Goal: Transaction & Acquisition: Obtain resource

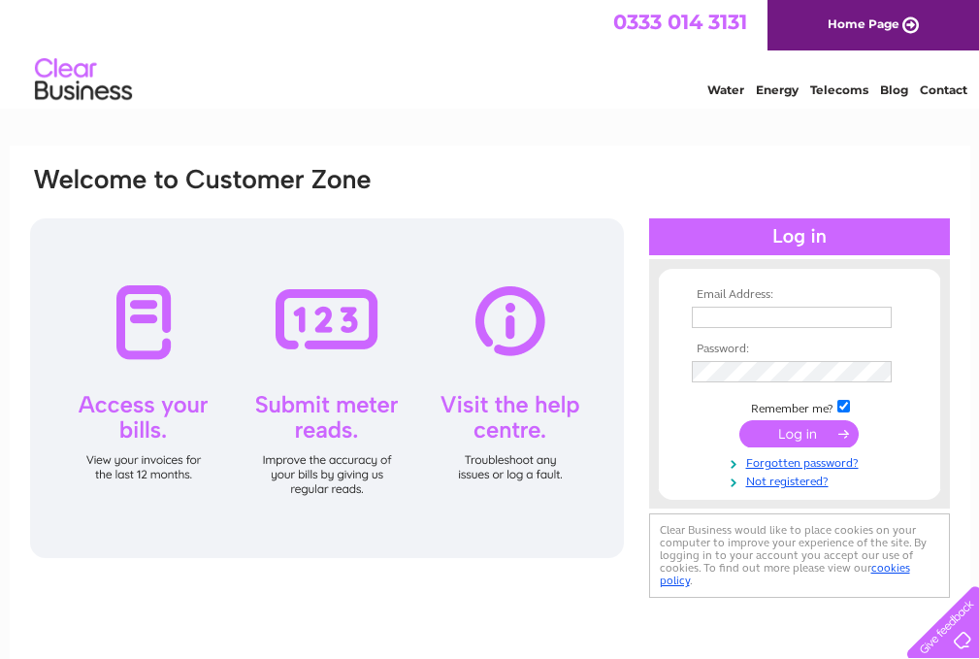
type input "yuzdeyuz@hotmail.co.uk"
click at [785, 433] on input "submit" at bounding box center [798, 433] width 119 height 27
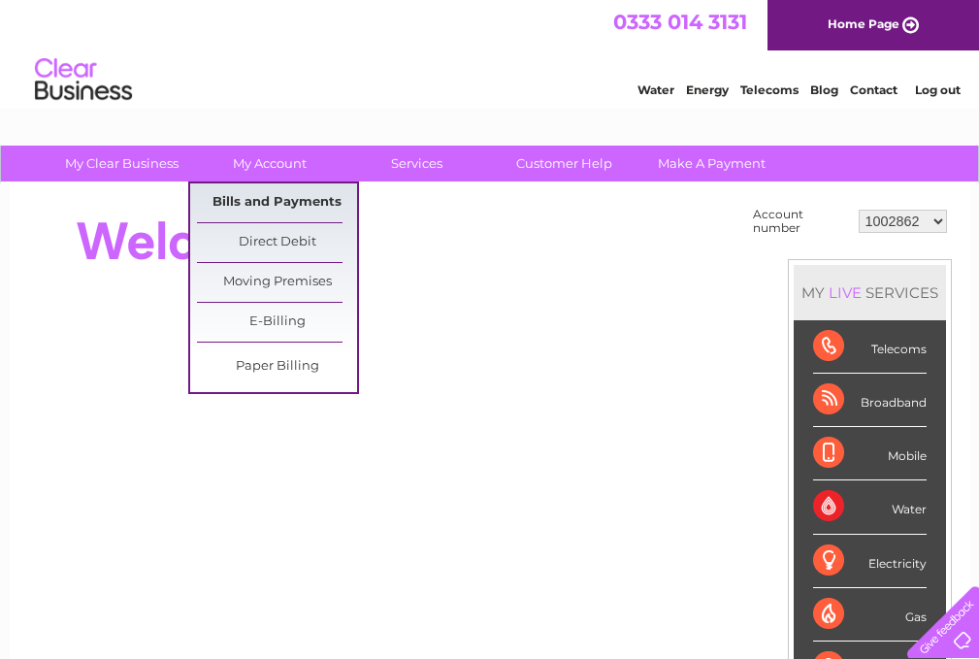
click at [257, 198] on link "Bills and Payments" at bounding box center [277, 202] width 160 height 39
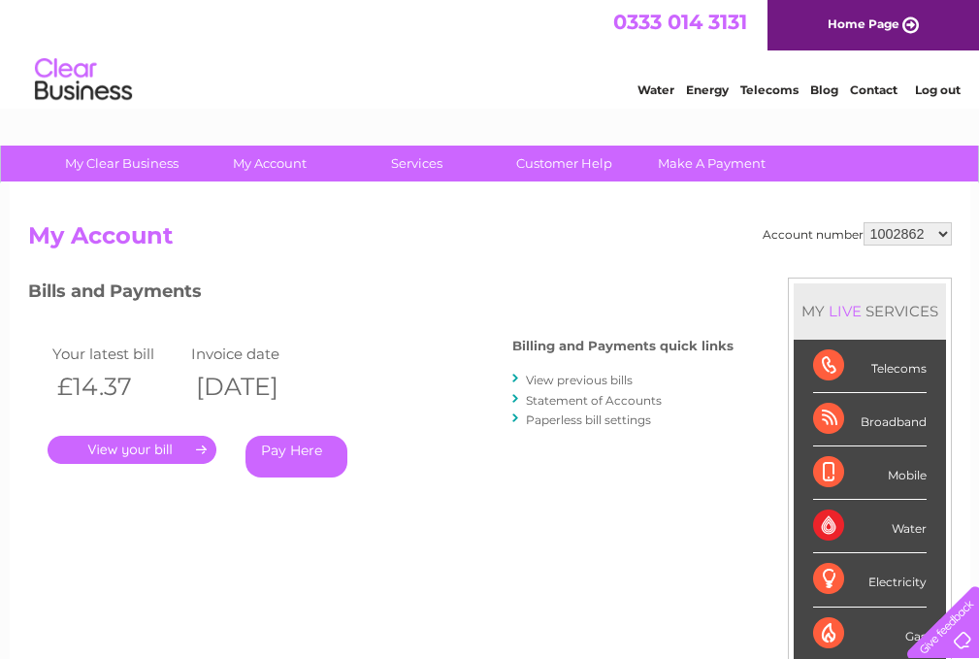
click at [328, 454] on link "Pay Here" at bounding box center [296, 457] width 102 height 42
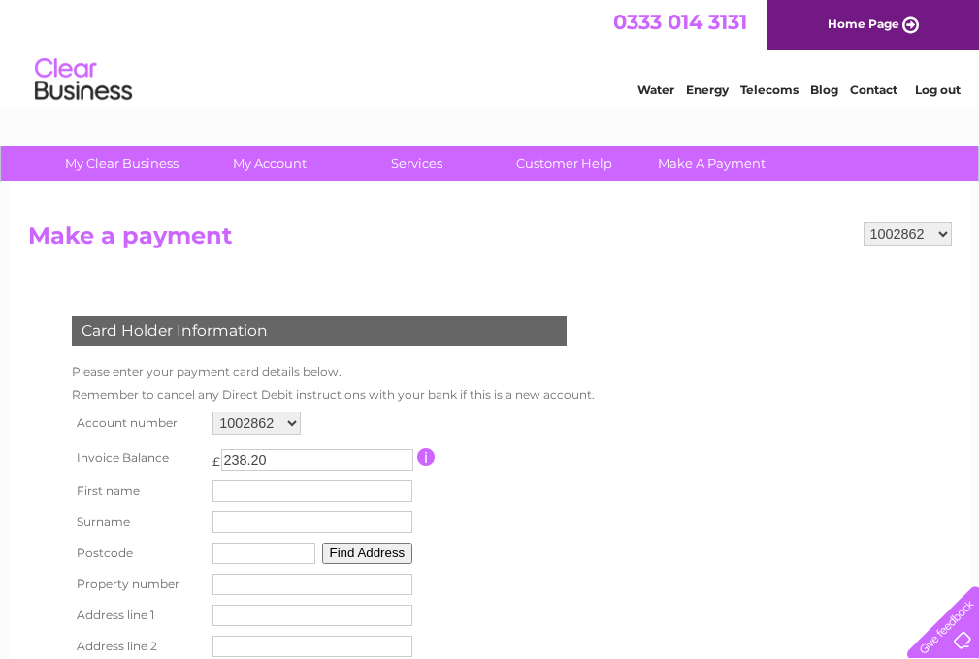
click at [689, 471] on form "1002862 30316567 Make a payment Card Holder Information Please enter your payme…" at bounding box center [490, 501] width 924 height 558
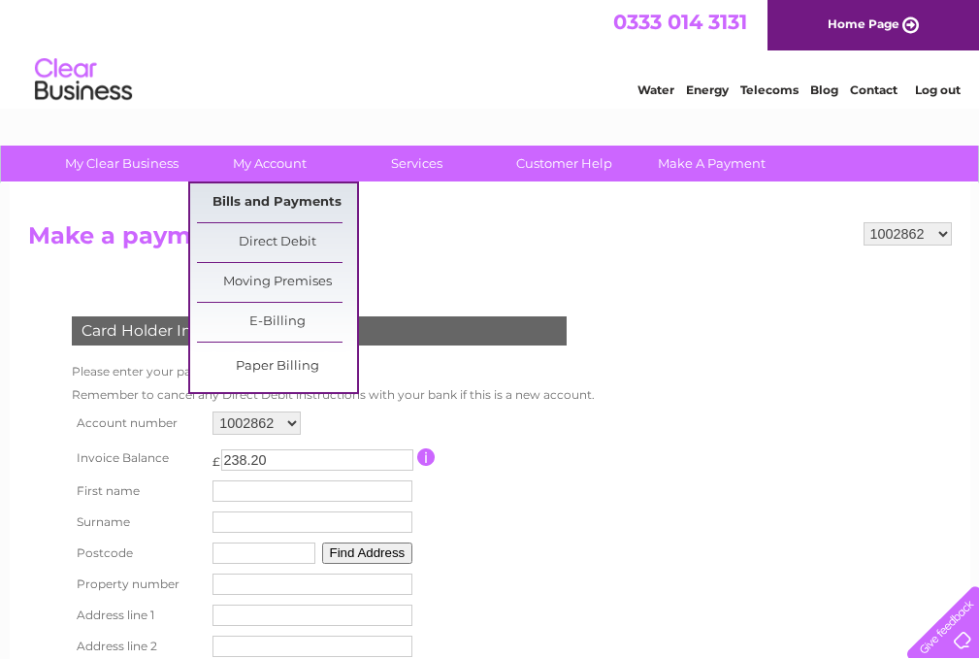
click at [286, 197] on link "Bills and Payments" at bounding box center [277, 202] width 160 height 39
click at [270, 203] on link "Bills and Payments" at bounding box center [277, 202] width 160 height 39
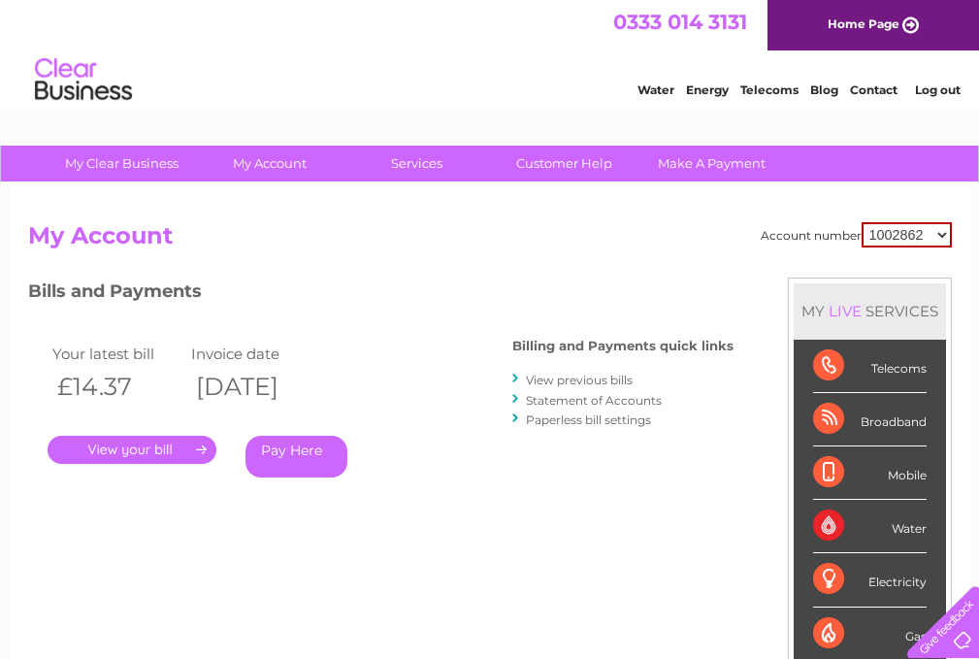
click at [568, 383] on link "View previous bills" at bounding box center [579, 380] width 107 height 15
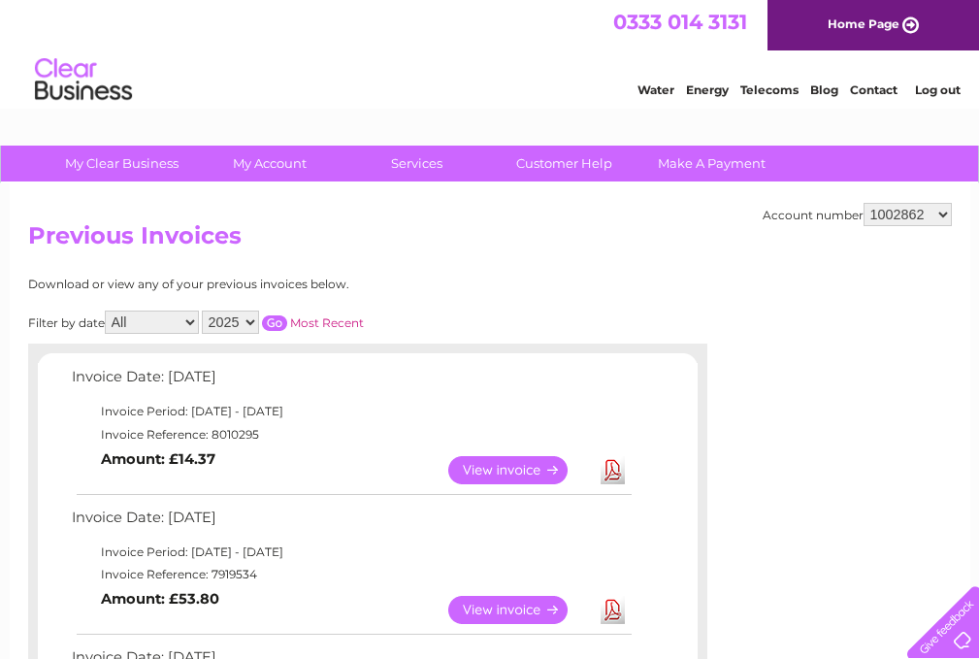
click at [941, 215] on select "1002862 30316567" at bounding box center [907, 214] width 88 height 23
select select "30316567"
click at [863, 203] on select "1002862 30316567" at bounding box center [907, 214] width 88 height 23
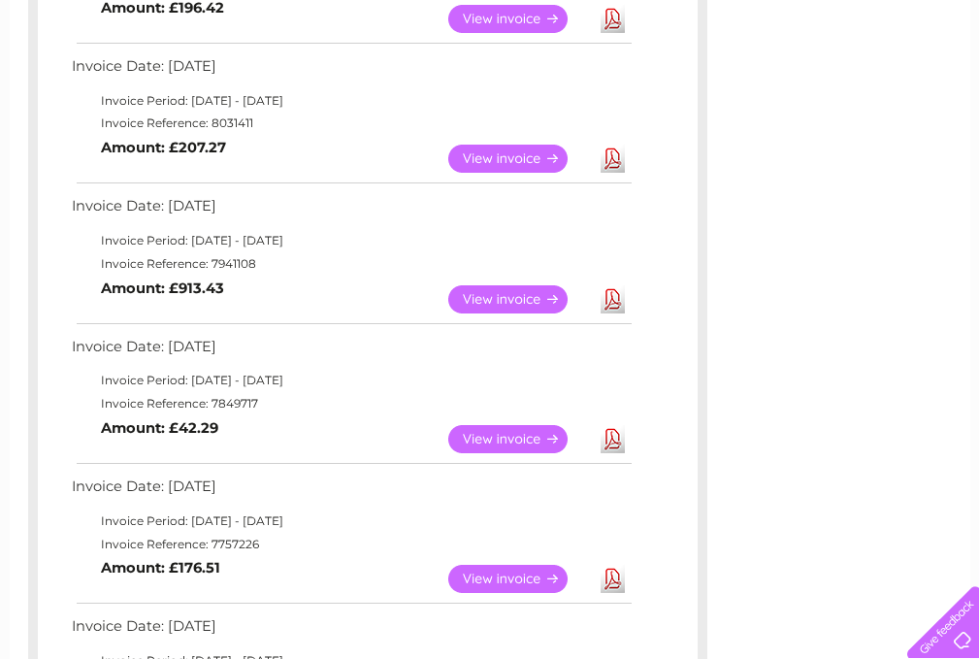
scroll to position [485, 0]
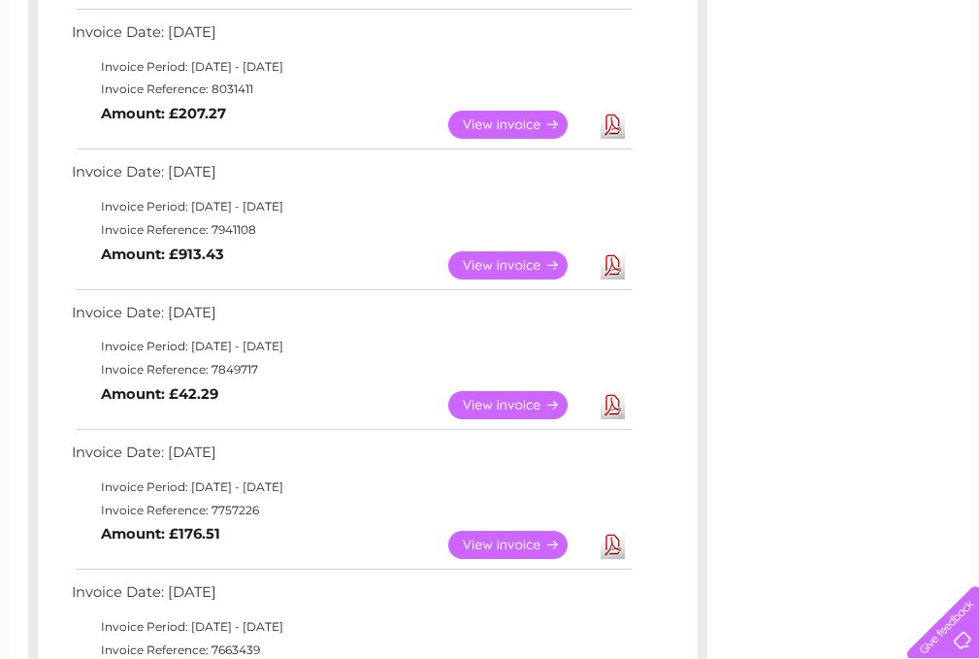
click at [549, 261] on link "View" at bounding box center [519, 265] width 143 height 28
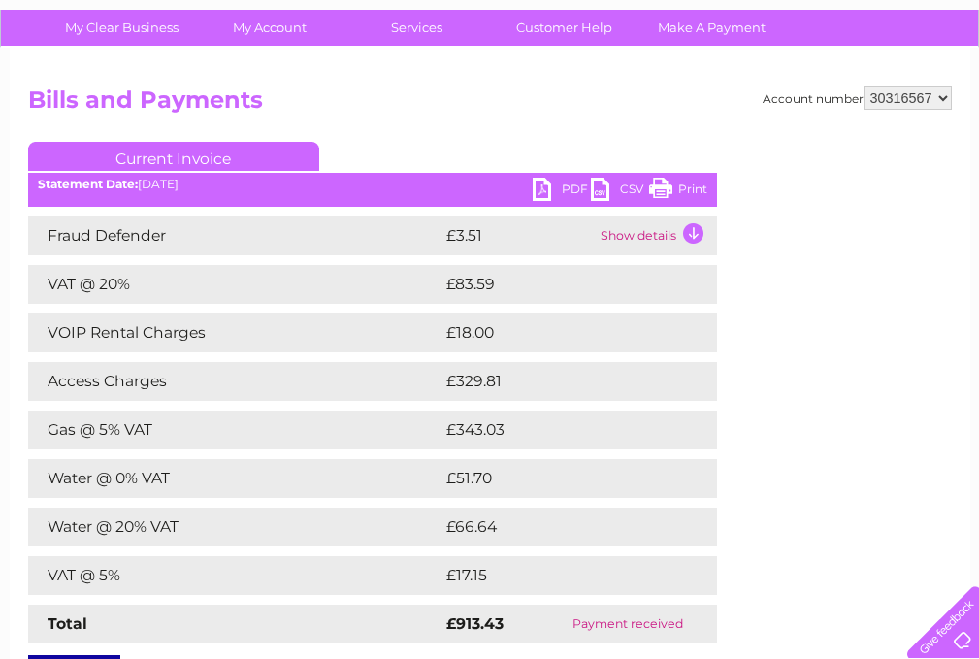
scroll to position [194, 0]
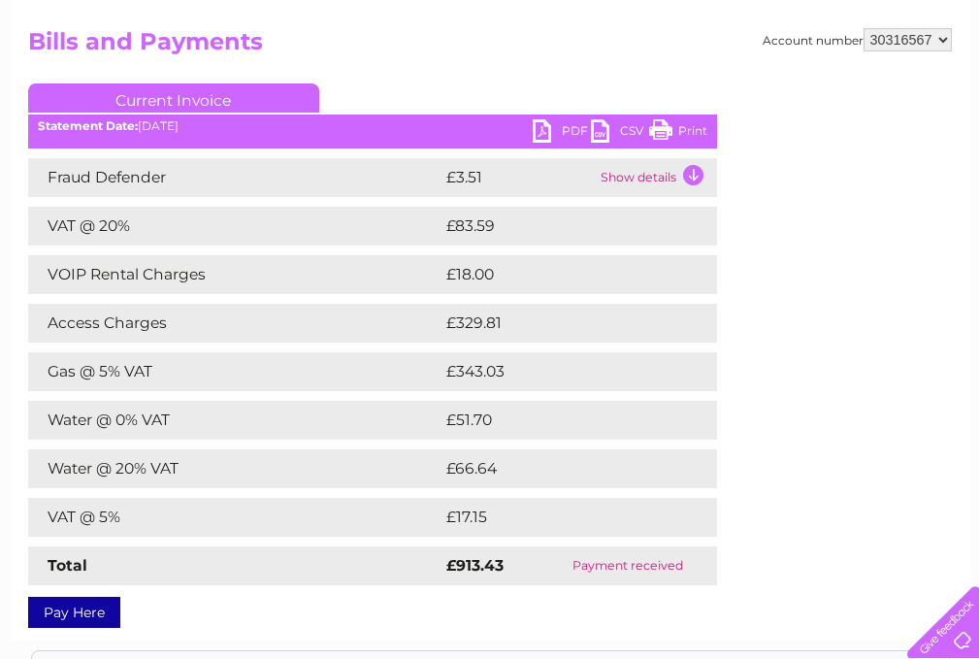
click at [625, 179] on td "Show details" at bounding box center [656, 177] width 121 height 39
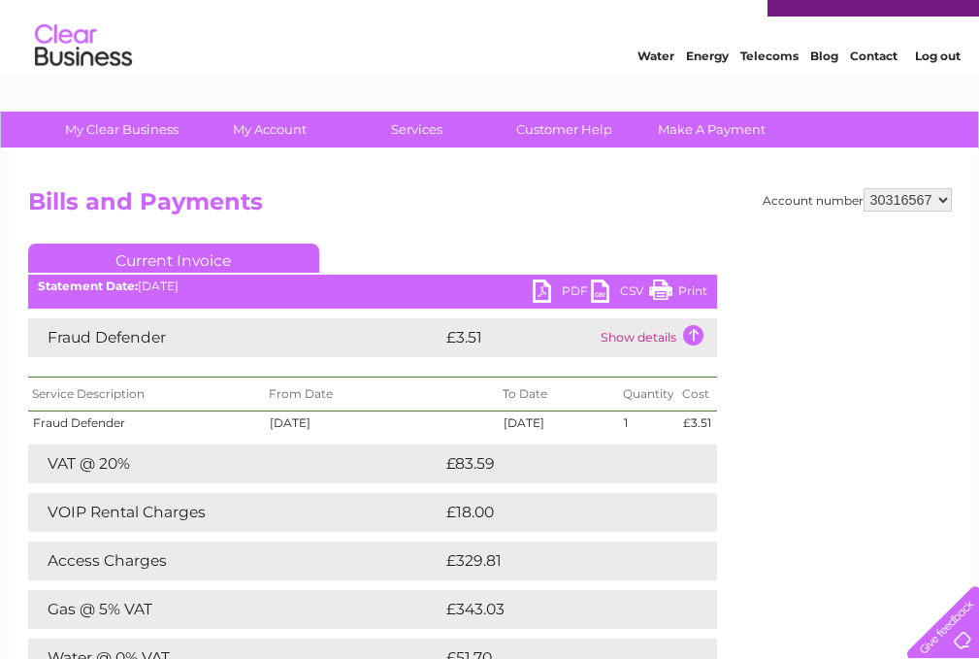
scroll to position [0, 0]
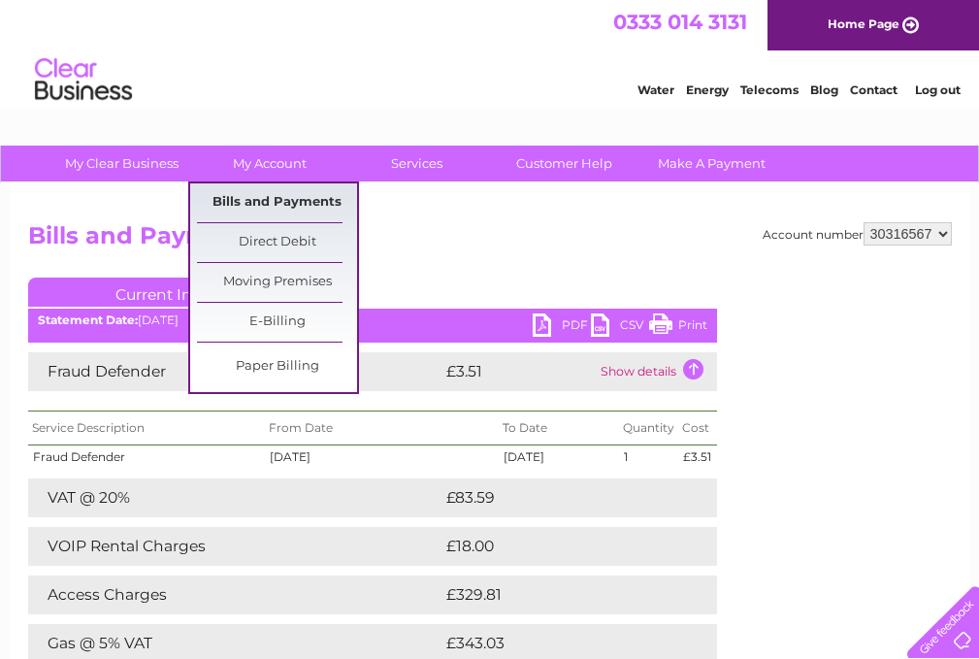
click at [260, 206] on link "Bills and Payments" at bounding box center [277, 202] width 160 height 39
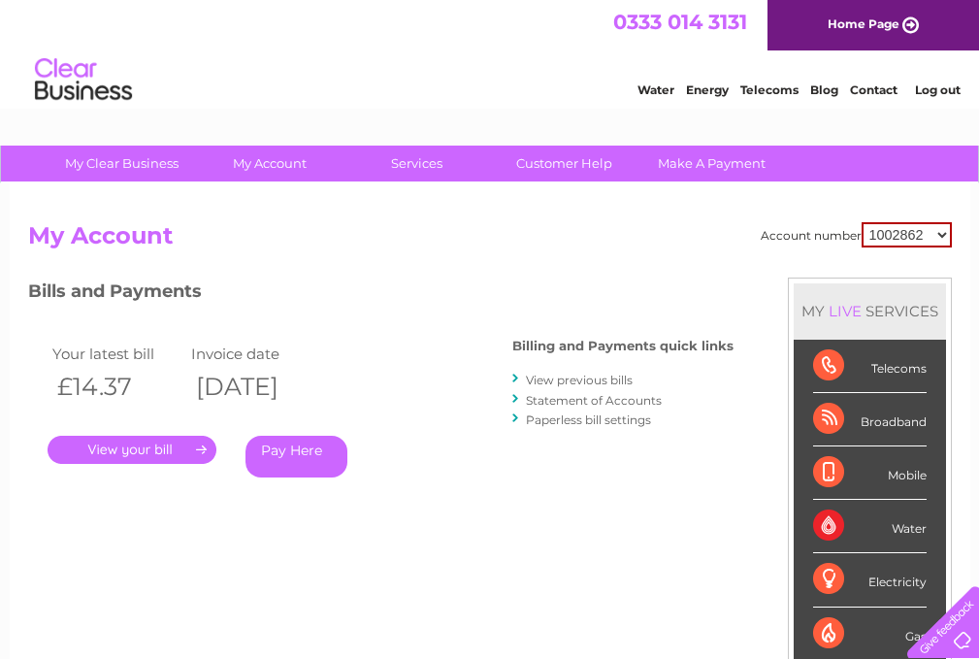
click at [204, 454] on link "." at bounding box center [132, 450] width 169 height 28
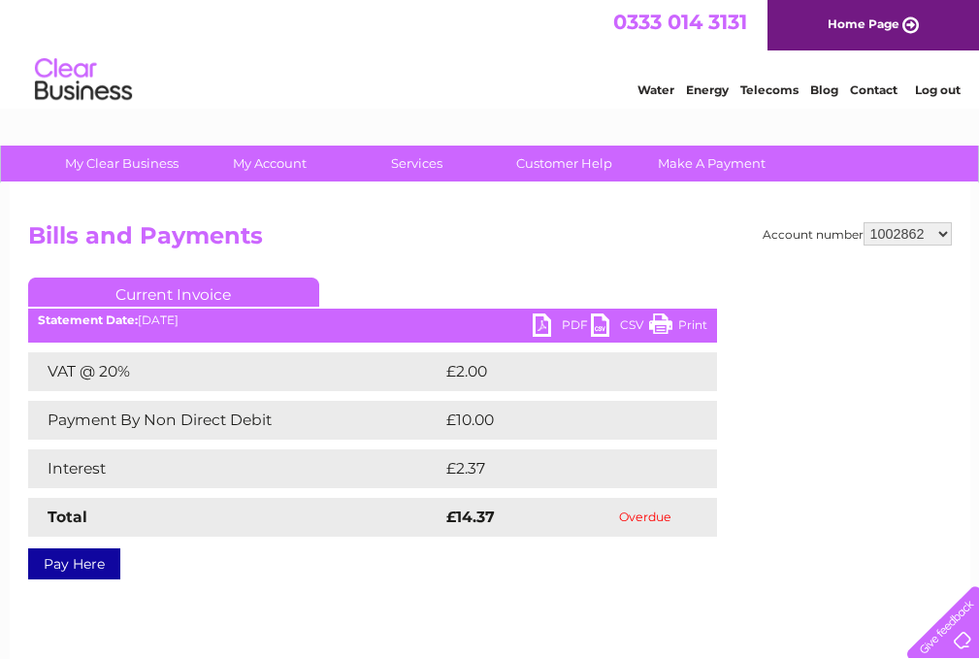
click at [942, 229] on select "1002862 30316567" at bounding box center [907, 233] width 88 height 23
select select "30316567"
click at [863, 222] on select "1002862 30316567" at bounding box center [907, 233] width 88 height 23
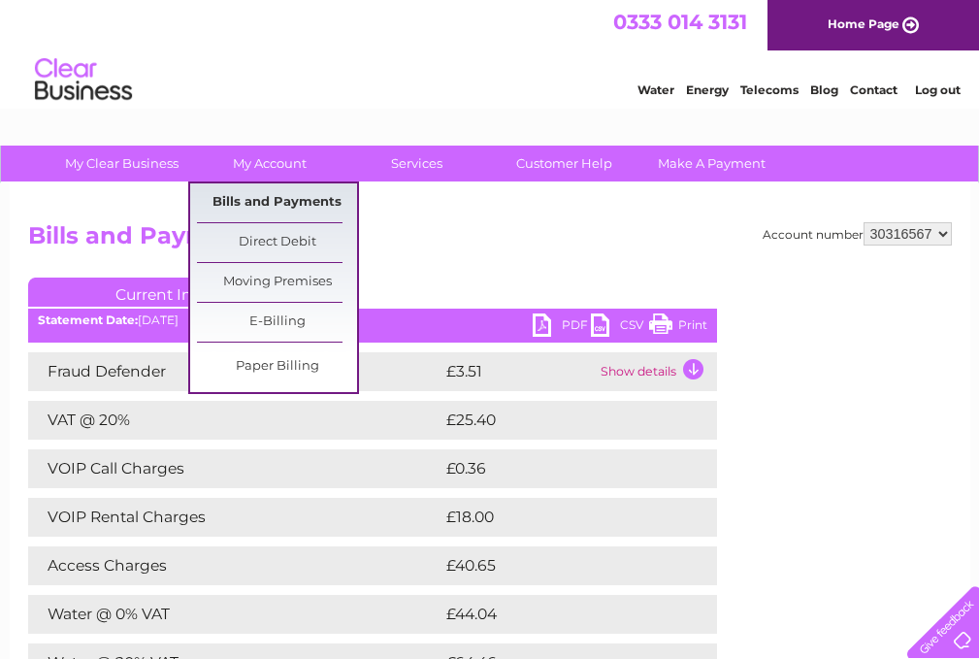
click at [280, 204] on link "Bills and Payments" at bounding box center [277, 202] width 160 height 39
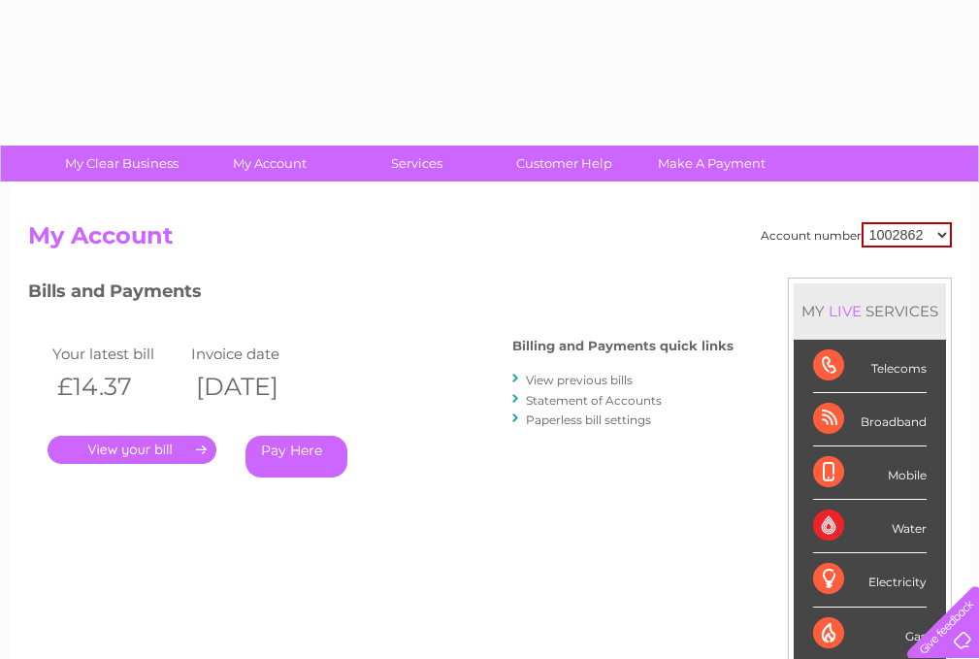
click at [235, 201] on div "Account number 1002862 30316567 My Account MY LIVE SERVICES Telecoms Broadband …" at bounding box center [490, 504] width 960 height 642
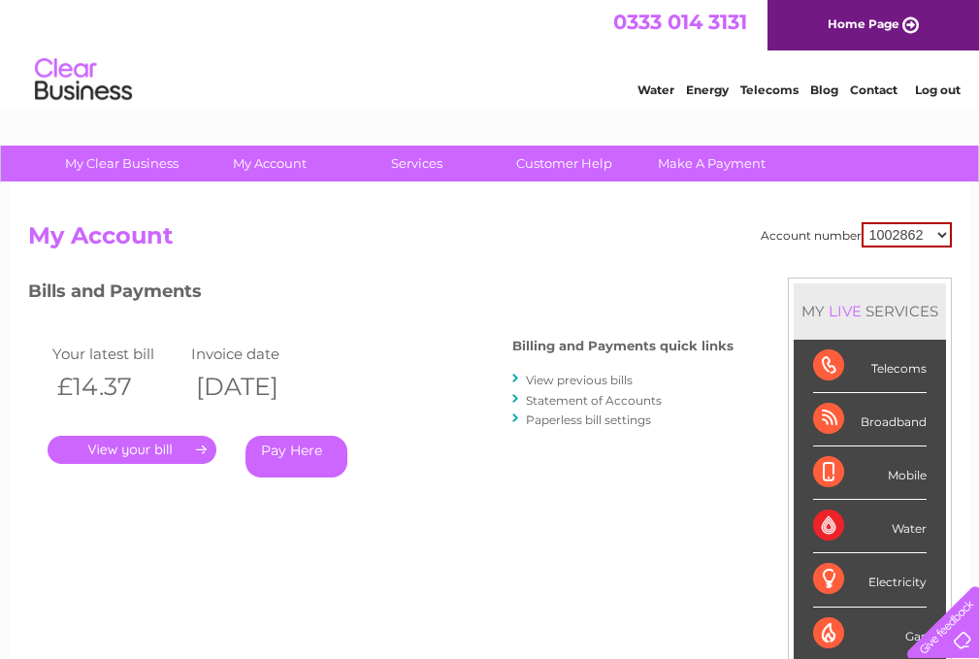
click at [576, 379] on link "View previous bills" at bounding box center [579, 380] width 107 height 15
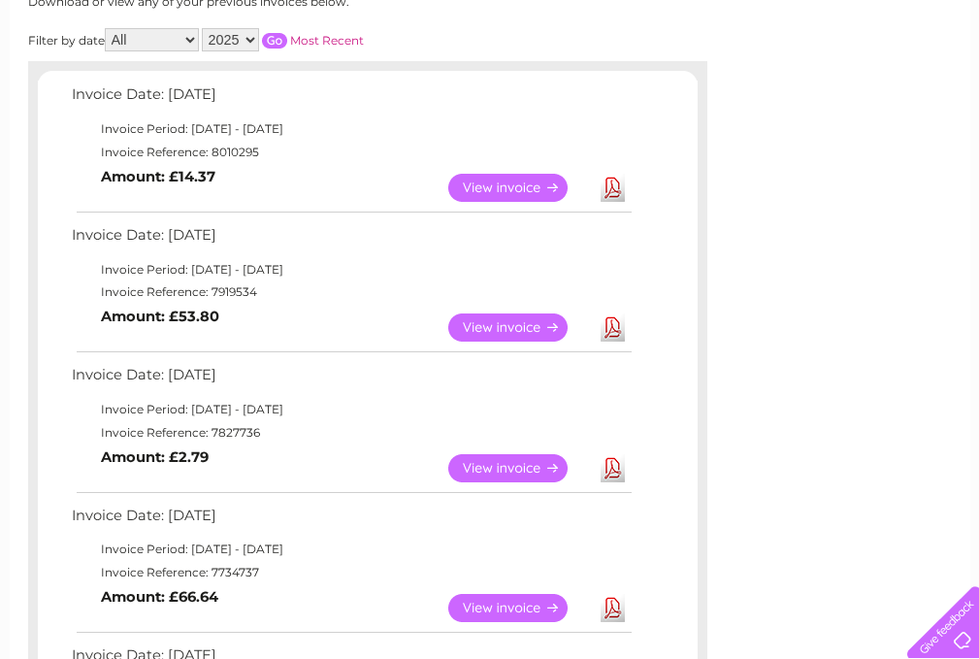
scroll to position [97, 0]
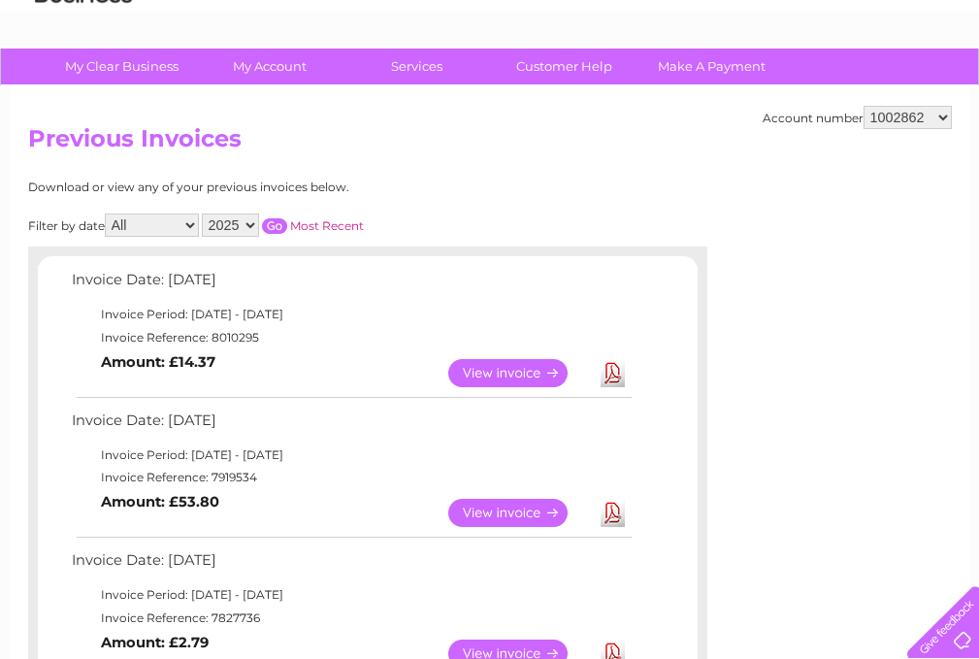
click at [946, 114] on select "1002862 30316567" at bounding box center [907, 117] width 88 height 23
select select "30316567"
click at [863, 106] on select "1002862 30316567" at bounding box center [907, 117] width 88 height 23
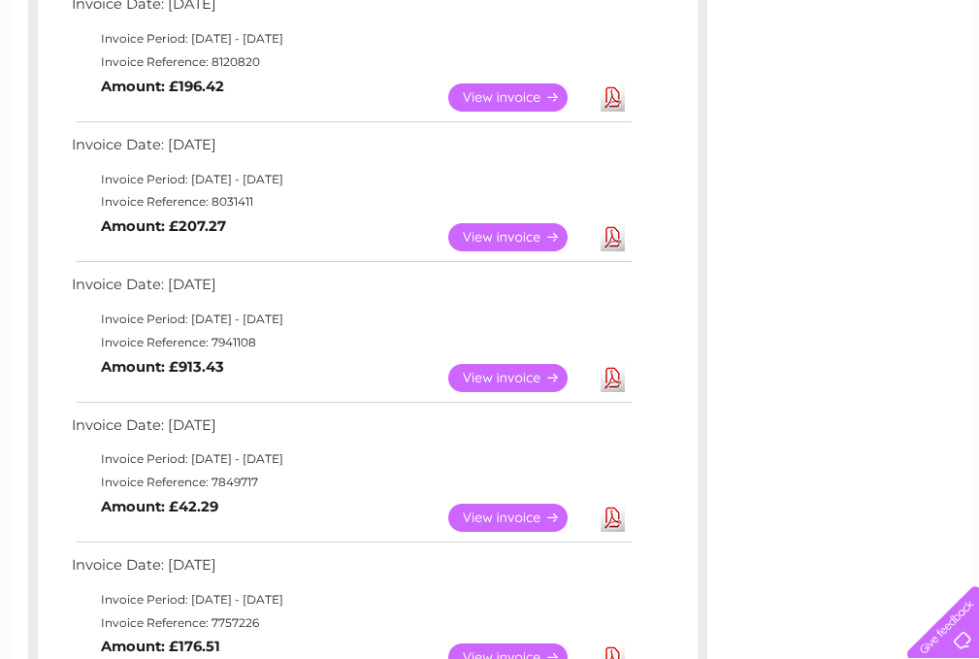
scroll to position [388, 0]
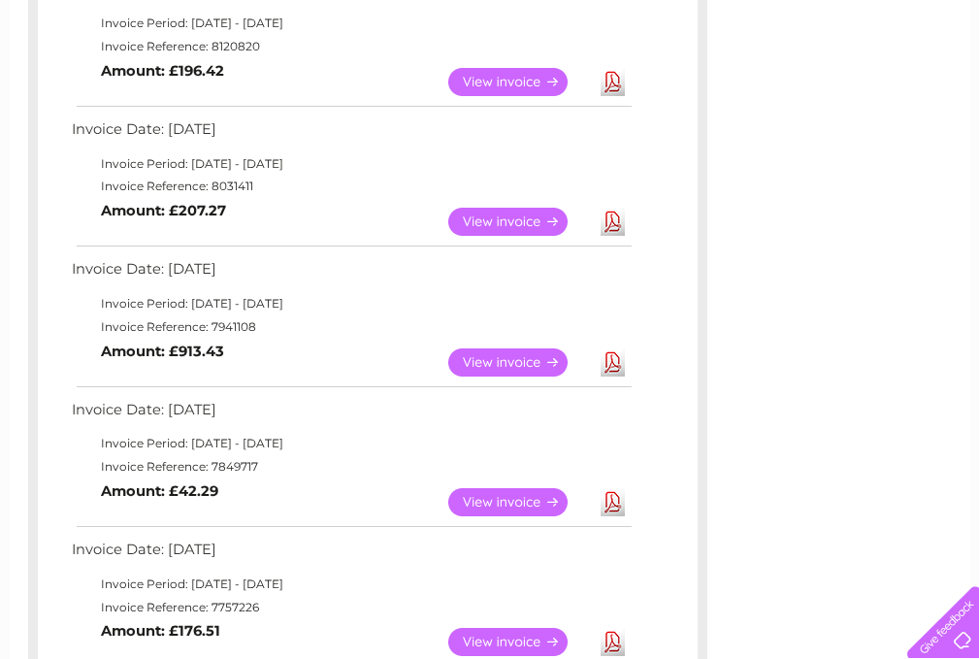
click at [539, 359] on link "View" at bounding box center [519, 362] width 143 height 28
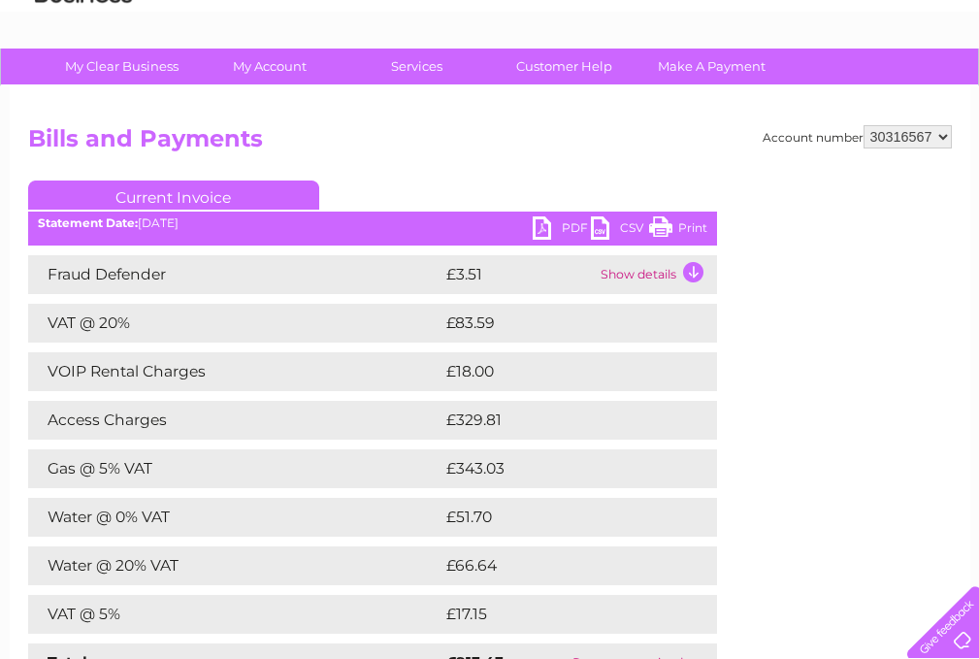
scroll to position [194, 0]
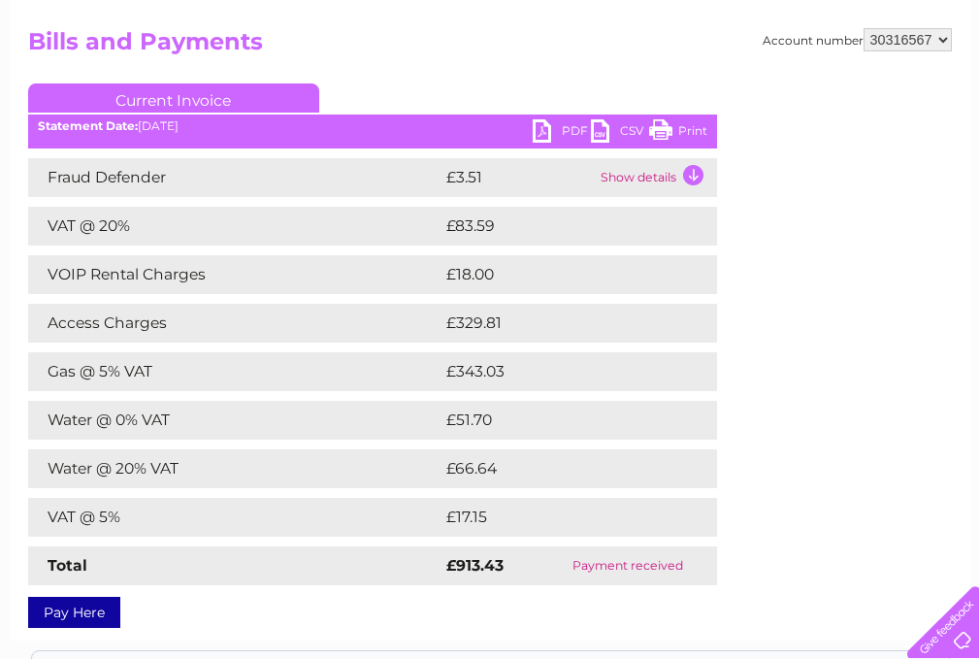
click at [596, 136] on link "CSV" at bounding box center [620, 133] width 58 height 28
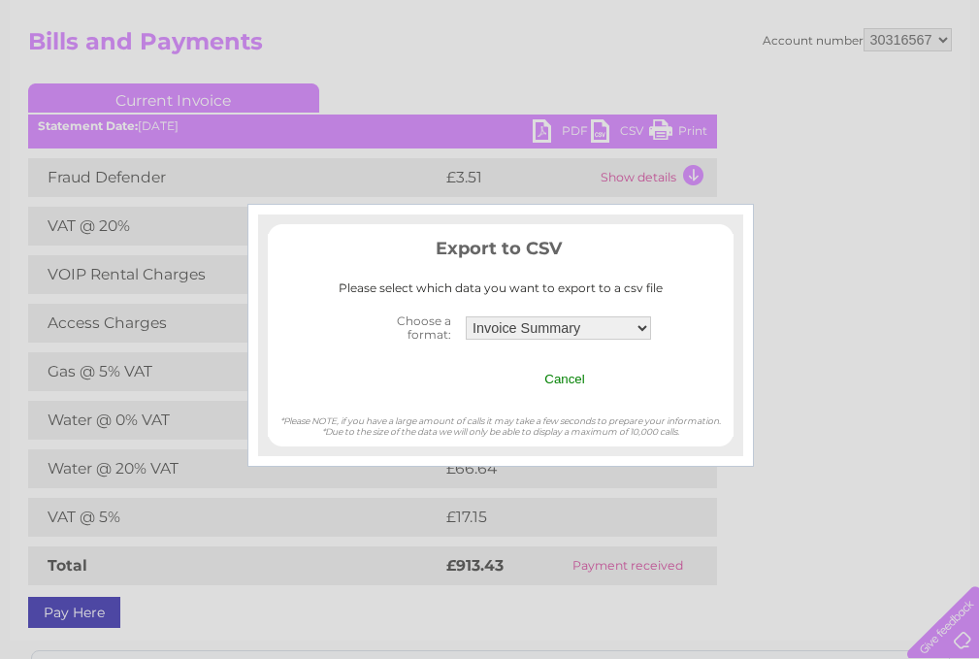
scroll to position [291, 0]
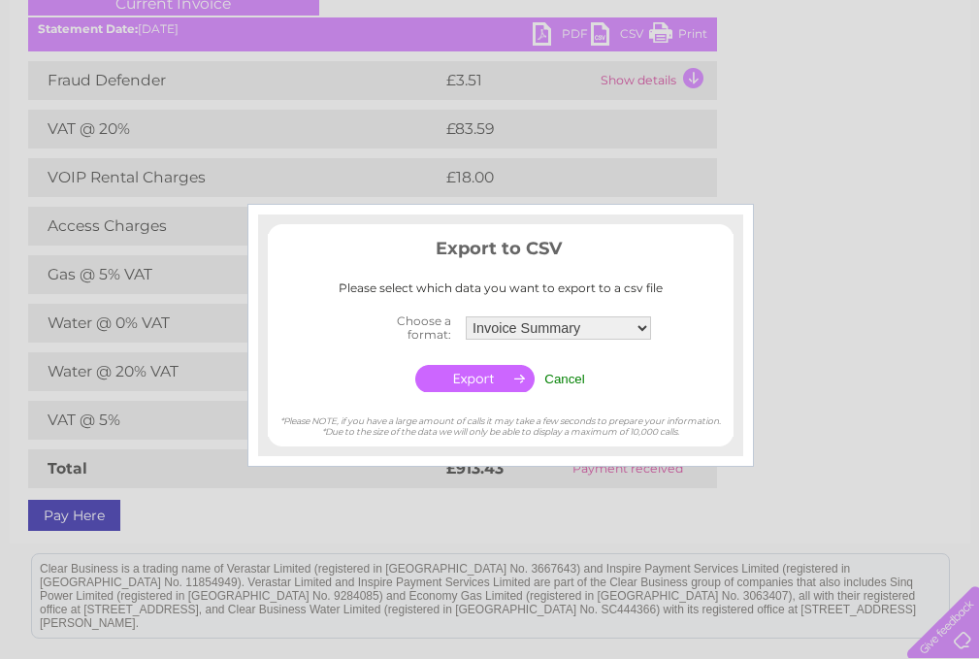
click at [577, 377] on input "Cancel" at bounding box center [564, 379] width 41 height 15
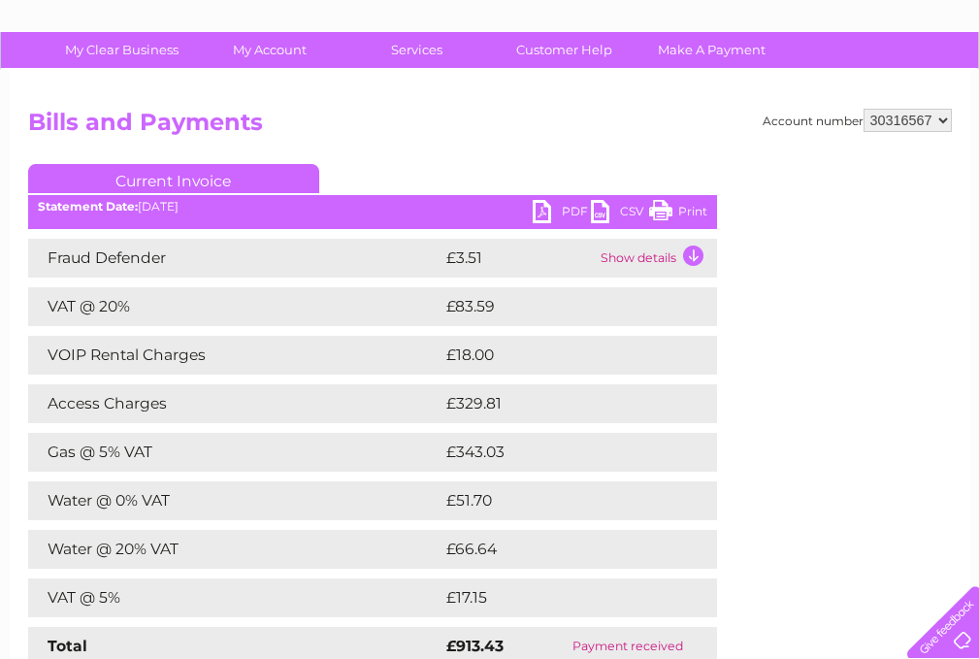
scroll to position [97, 0]
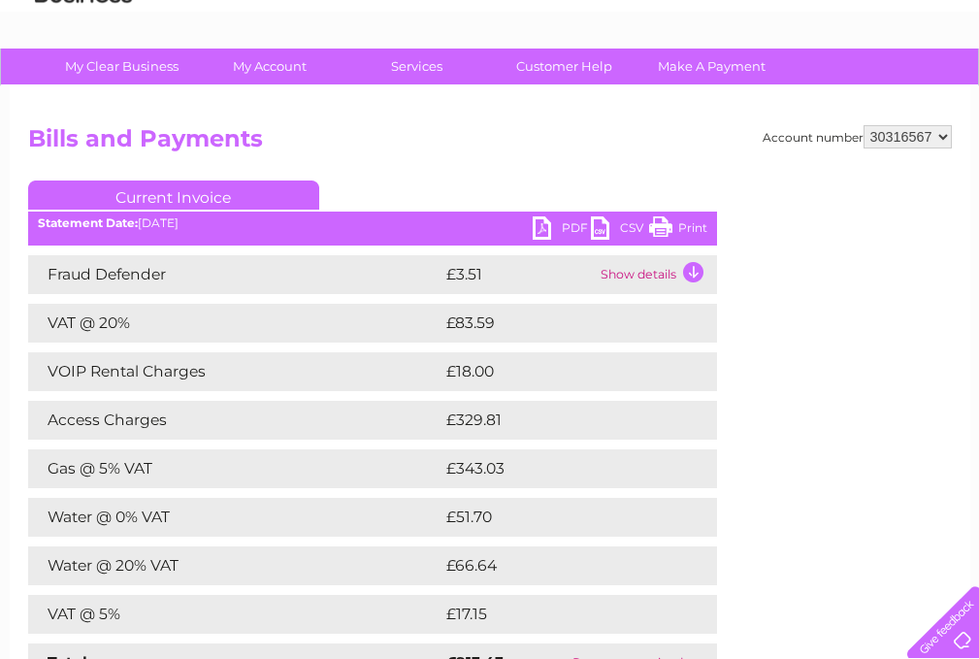
click at [542, 225] on link "PDF" at bounding box center [562, 230] width 58 height 28
